Goal: Transaction & Acquisition: Purchase product/service

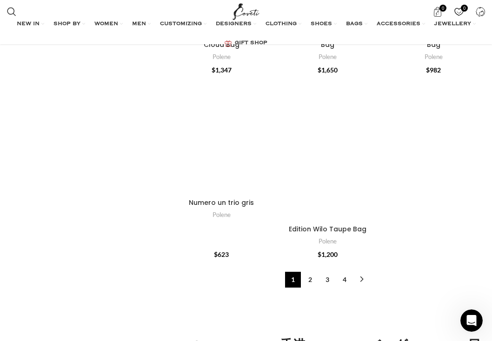
scroll to position [2713, 0]
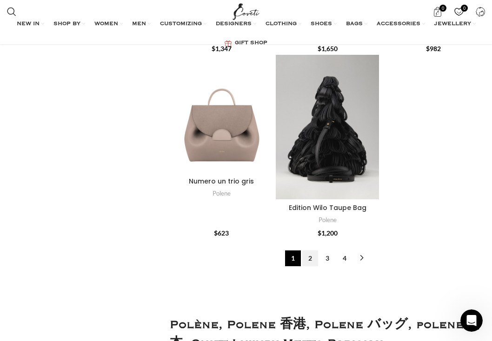
click at [312, 253] on link "2" at bounding box center [310, 259] width 16 height 16
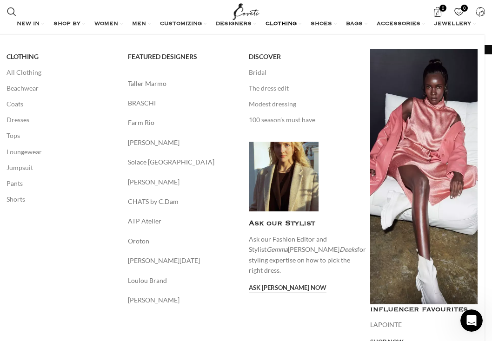
click at [55, 264] on div "CLOTHING All Clothing Beachwear Coats Dresses Tops Loungewear Jumpsuit Pants Sh…" at bounding box center [242, 205] width 485 height 313
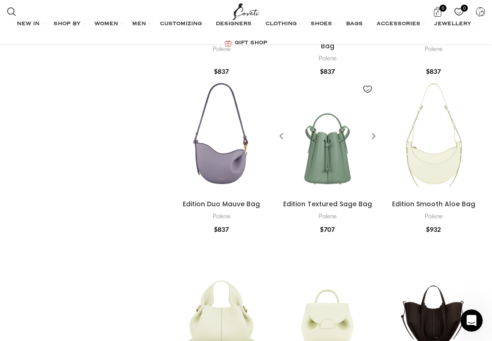
scroll to position [1162, 0]
click at [332, 143] on div "Edition Textured Sage Bag" at bounding box center [335, 137] width 17 height 118
